Goal: Find specific page/section: Find specific page/section

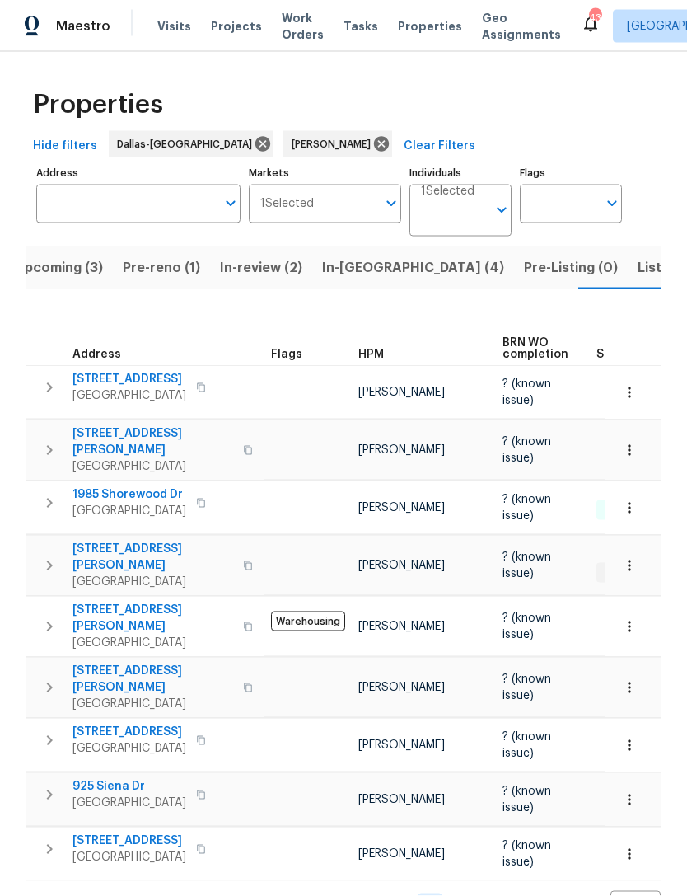
click at [638, 256] on span "Listed (8)" at bounding box center [669, 267] width 63 height 23
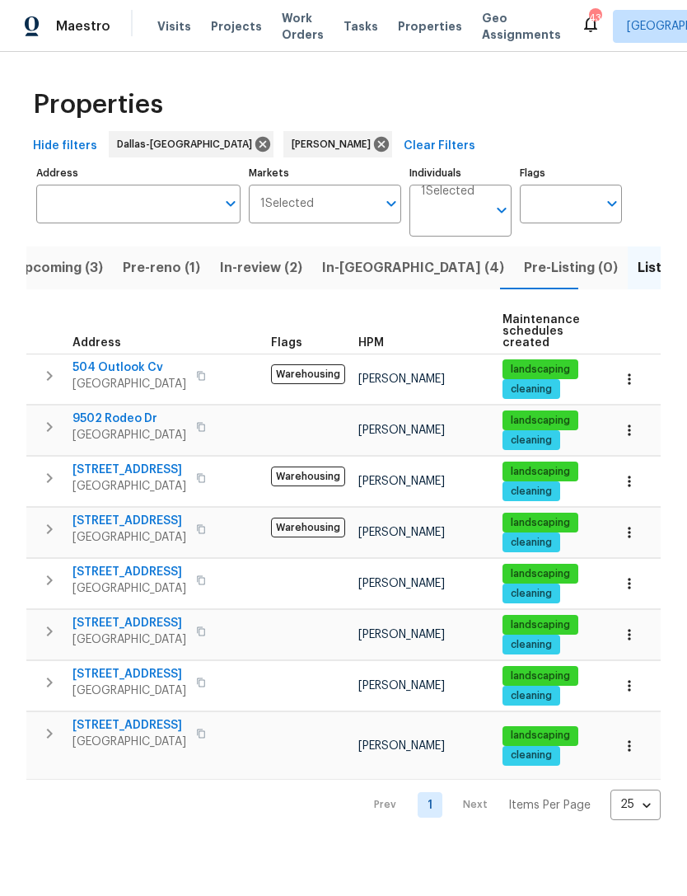
click at [370, 273] on span "In-[GEOGRAPHIC_DATA] (4)" at bounding box center [413, 267] width 182 height 23
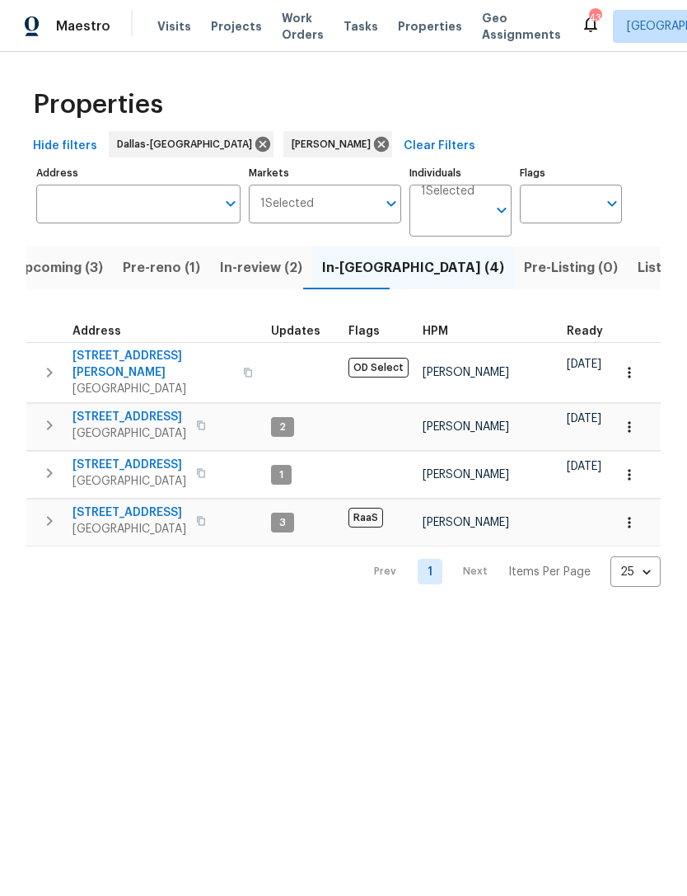
click at [65, 275] on span "Upcoming (3)" at bounding box center [59, 267] width 88 height 23
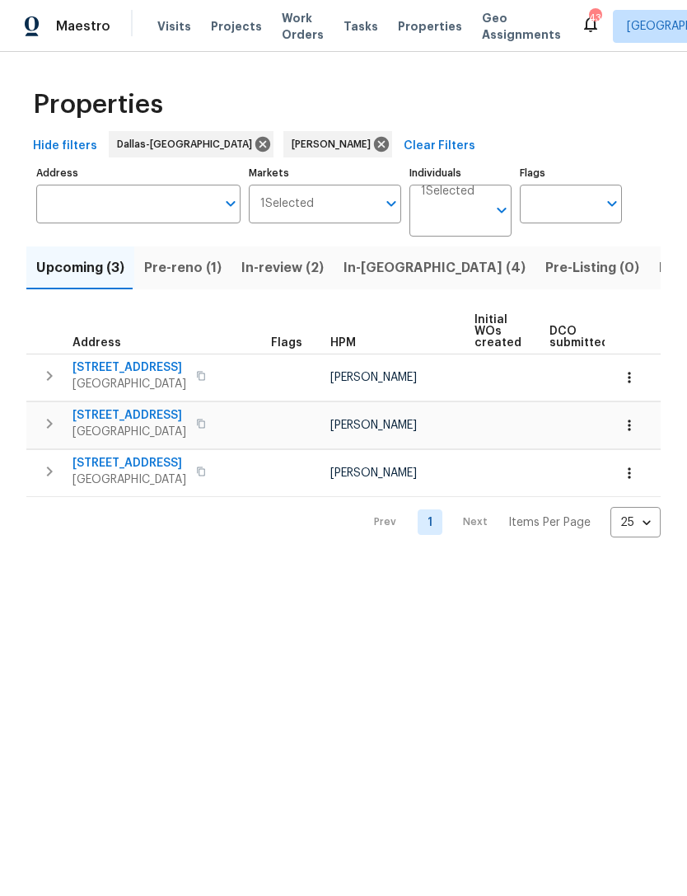
click at [185, 265] on span "Pre-reno (1)" at bounding box center [182, 267] width 77 height 23
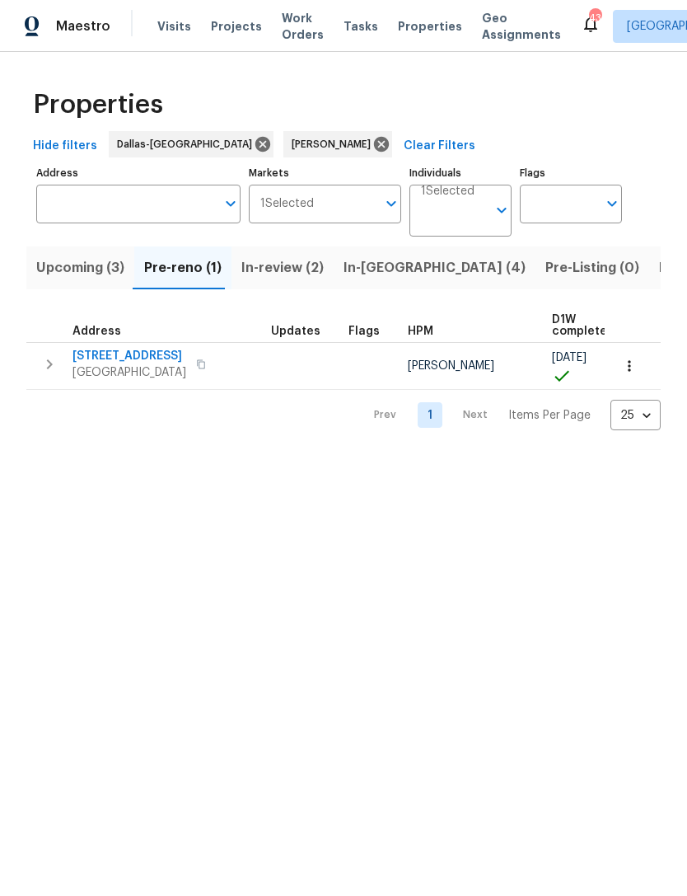
click at [279, 265] on span "In-review (2)" at bounding box center [282, 267] width 82 height 23
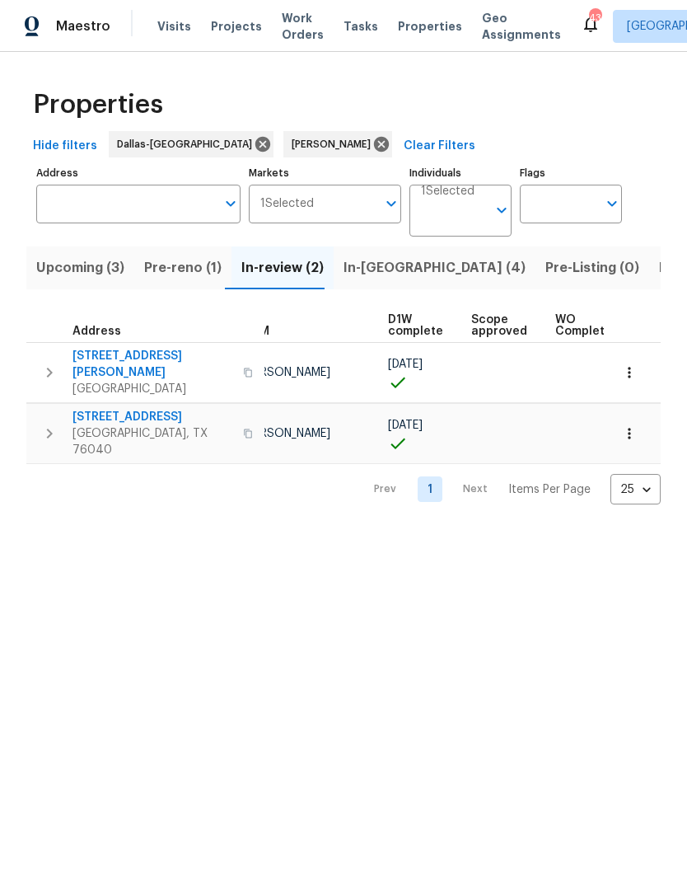
click at [366, 275] on span "In-[GEOGRAPHIC_DATA] (4)" at bounding box center [435, 267] width 182 height 23
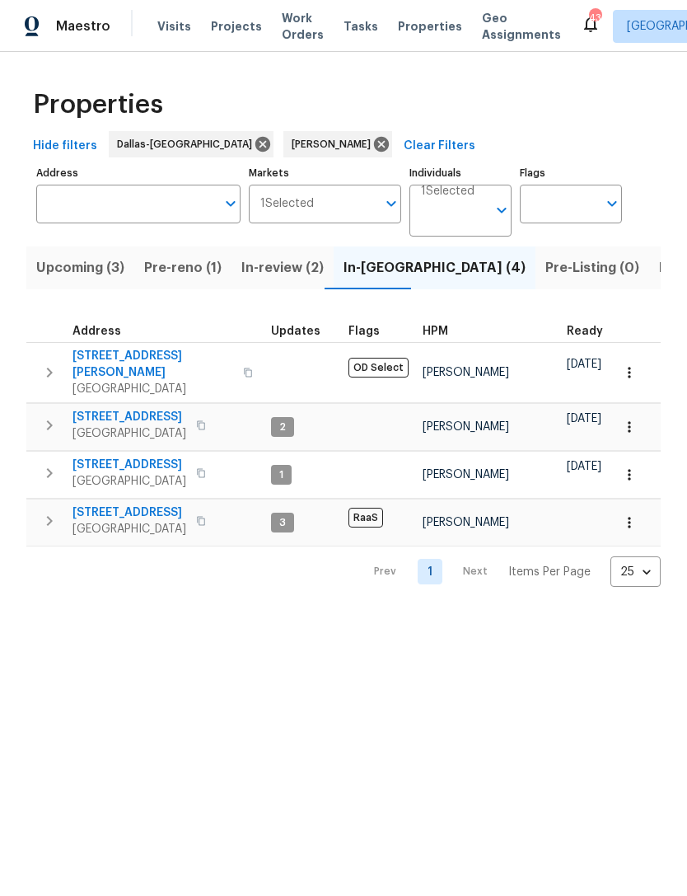
click at [659, 268] on span "Listed (8)" at bounding box center [690, 267] width 63 height 23
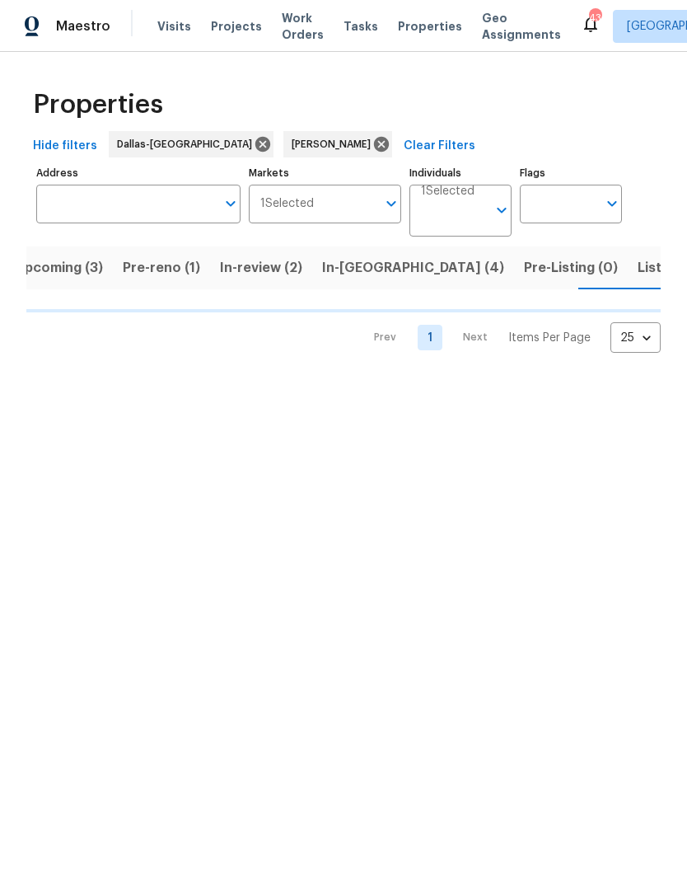
scroll to position [0, 21]
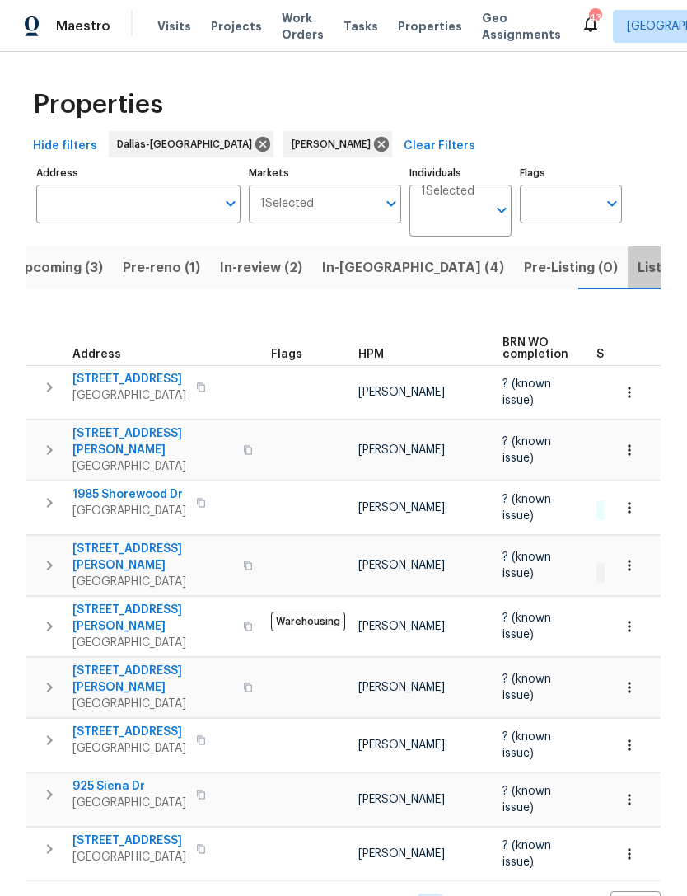
click at [638, 261] on span "Listed (8)" at bounding box center [669, 267] width 63 height 23
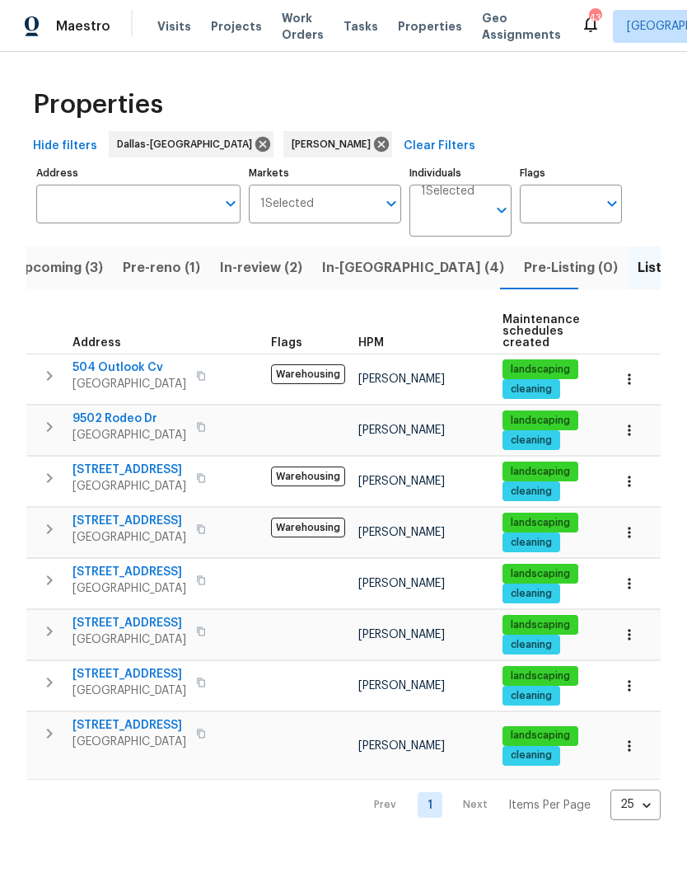
scroll to position [13, 0]
click at [102, 615] on span "[STREET_ADDRESS]" at bounding box center [130, 623] width 114 height 16
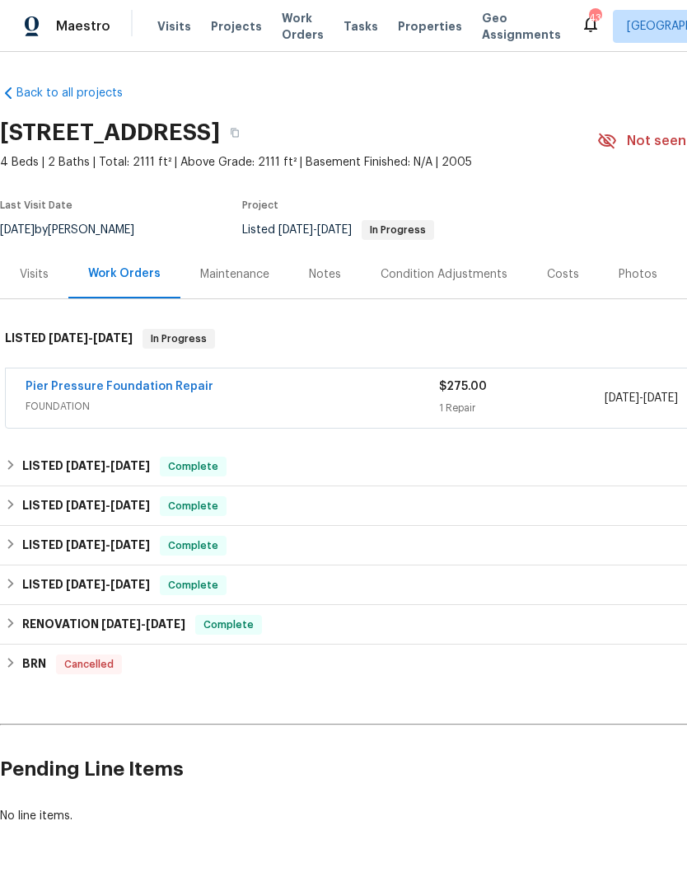
click at [90, 382] on link "Pier Pressure Foundation Repair" at bounding box center [120, 387] width 188 height 12
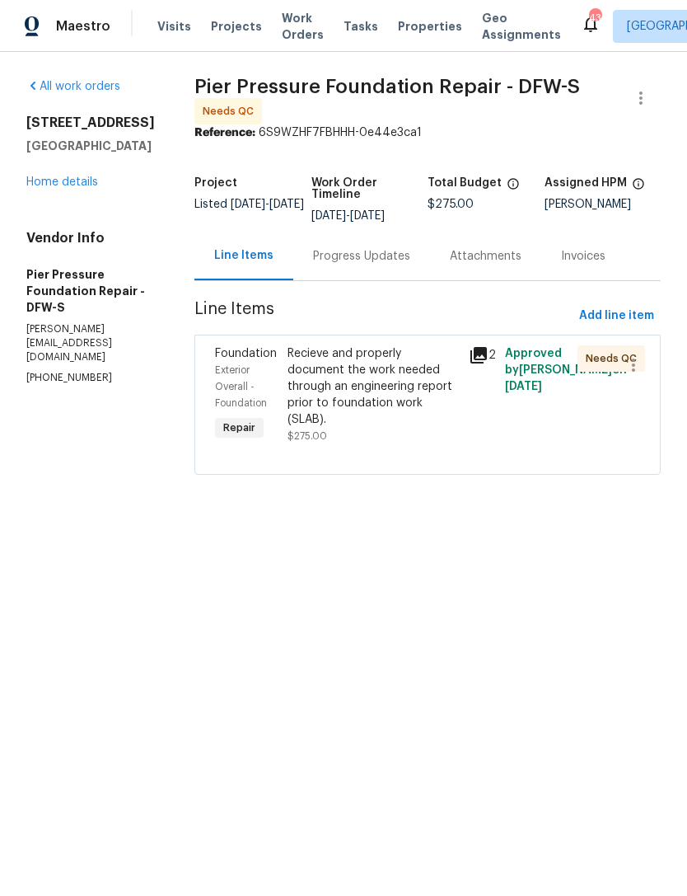
click at [332, 253] on div "Progress Updates" at bounding box center [361, 256] width 97 height 16
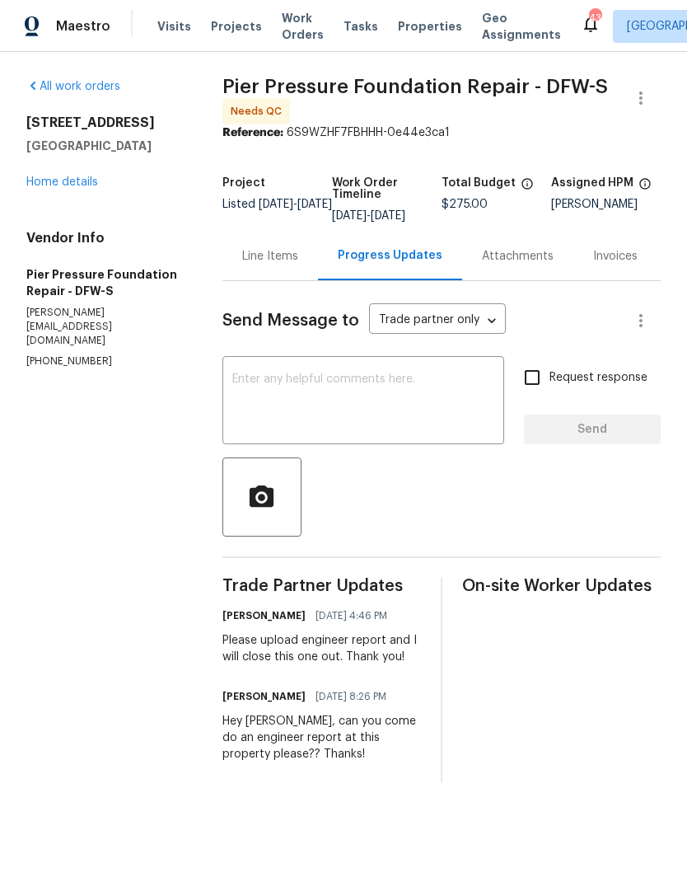
click at [49, 183] on link "Home details" at bounding box center [62, 182] width 72 height 12
